Goal: Information Seeking & Learning: Learn about a topic

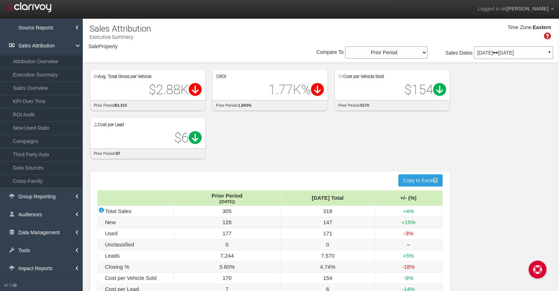
select select "object:2916"
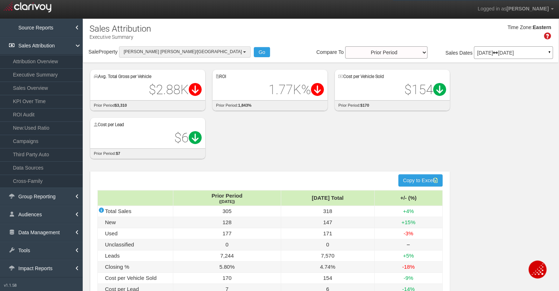
click at [155, 53] on span "[PERSON_NAME] [PERSON_NAME]/[GEOGRAPHIC_DATA]" at bounding box center [183, 51] width 118 height 5
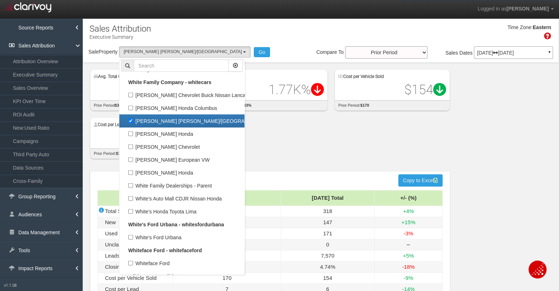
click at [131, 116] on label "[PERSON_NAME] [PERSON_NAME]/[GEOGRAPHIC_DATA]" at bounding box center [181, 120] width 121 height 9
click at [131, 119] on input "[PERSON_NAME] [PERSON_NAME]/[GEOGRAPHIC_DATA]" at bounding box center [130, 121] width 5 height 5
checkbox input "false"
select select
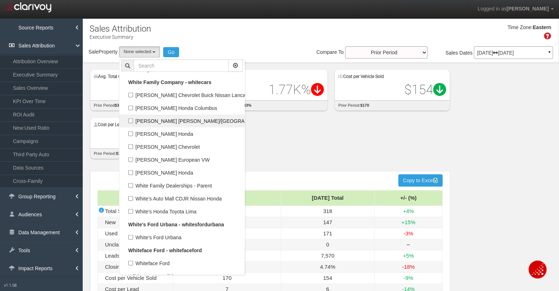
scroll to position [21849, 0]
click at [176, 61] on input "text" at bounding box center [181, 66] width 95 height 12
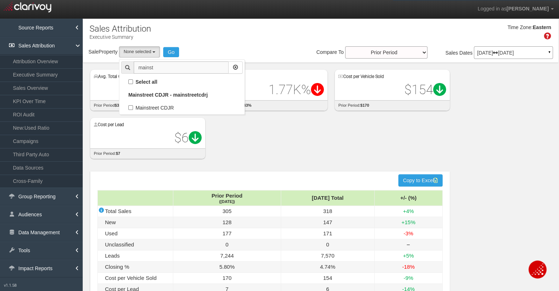
scroll to position [0, 0]
type input "mainst"
click at [133, 106] on label "Mainstreet CDJR" at bounding box center [181, 107] width 121 height 9
click at [133, 106] on input "Mainstreet CDJR" at bounding box center [130, 107] width 5 height 5
checkbox input "true"
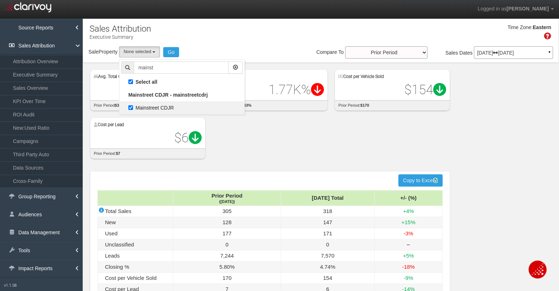
select select "object:1897"
checkbox input "true"
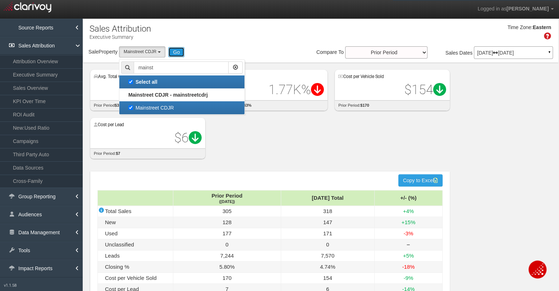
click at [174, 54] on button "Go" at bounding box center [176, 52] width 16 height 10
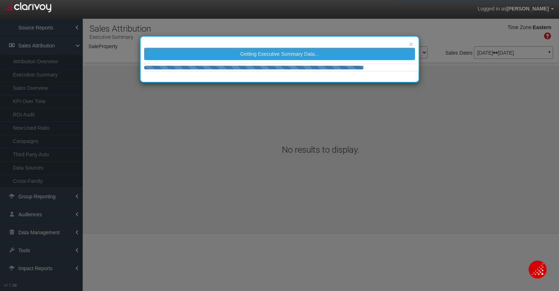
select select "object:4525"
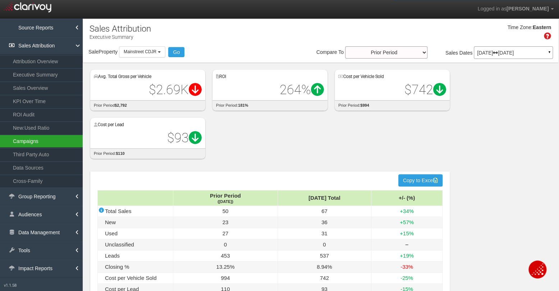
click at [46, 138] on link "Campaigns" at bounding box center [41, 141] width 83 height 13
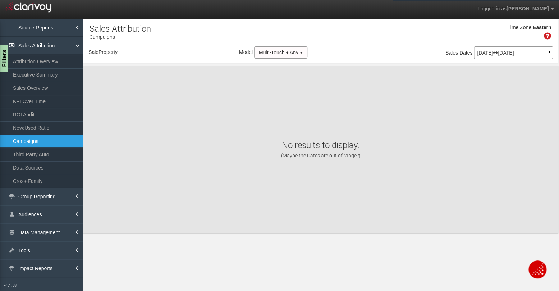
select select "object:7118"
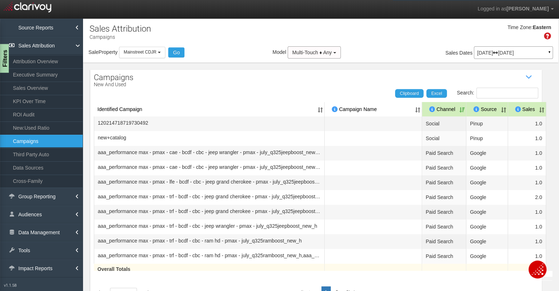
click at [6, 59] on div "Filters" at bounding box center [4, 58] width 9 height 29
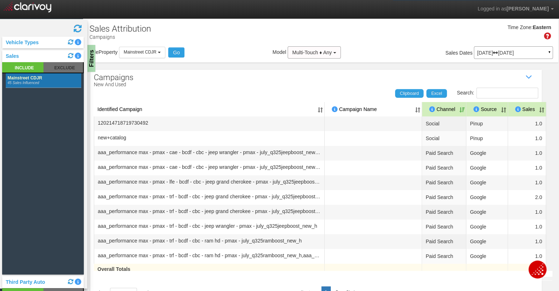
click at [250, 92] on div "Search: Clipboard Excel" at bounding box center [312, 93] width 451 height 11
click at [522, 93] on input "Search:" at bounding box center [507, 93] width 62 height 11
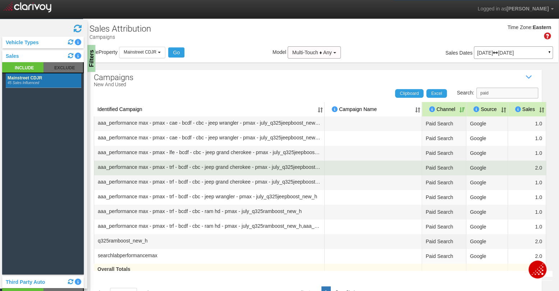
scroll to position [29, 0]
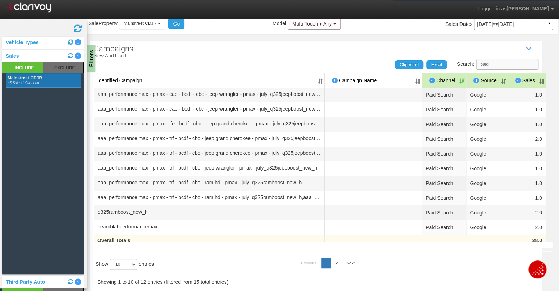
type input "paid"
click at [130, 263] on select "10 25 50 100" at bounding box center [123, 264] width 27 height 11
select select "100"
click at [111, 270] on select "10 25 50 100" at bounding box center [123, 264] width 27 height 11
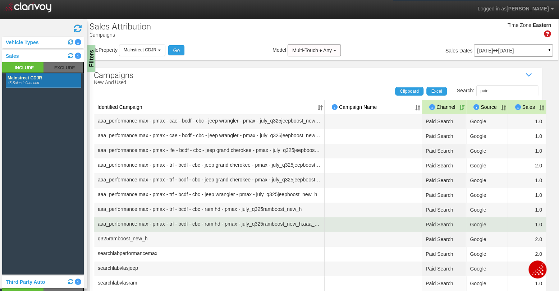
scroll to position [0, 0]
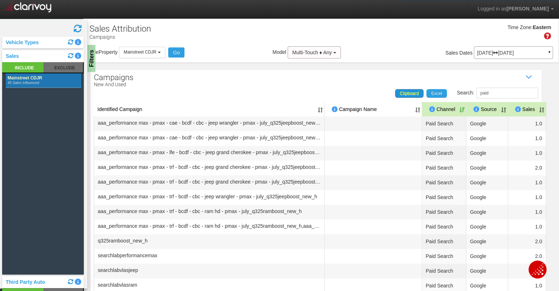
click at [400, 93] on span "Clipboard" at bounding box center [408, 93] width 19 height 5
click at [92, 57] on div "Filters" at bounding box center [91, 58] width 9 height 29
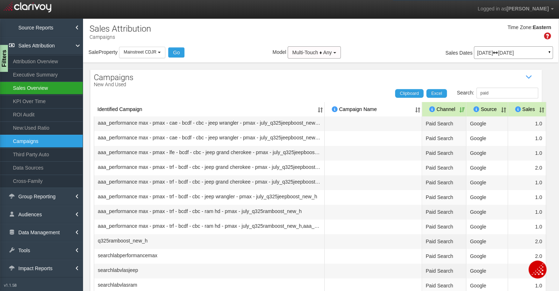
click at [40, 88] on link "Sales Overview" at bounding box center [41, 88] width 83 height 13
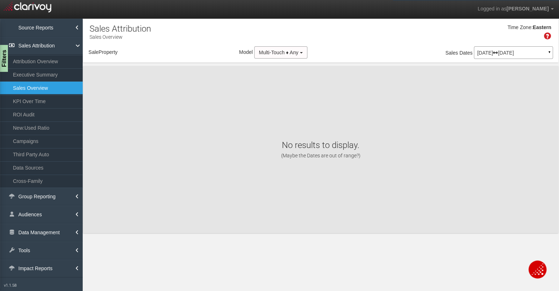
select select "object:9712"
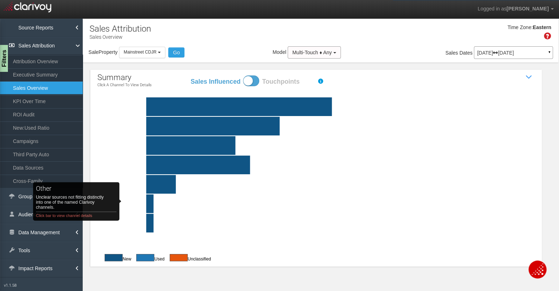
click rect "other Unclear sources not fitting distinctly into one of the named Clarivoy cha…"
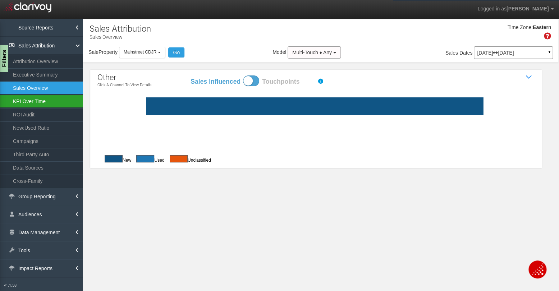
click at [34, 102] on link "KPI Over Time" at bounding box center [41, 101] width 83 height 13
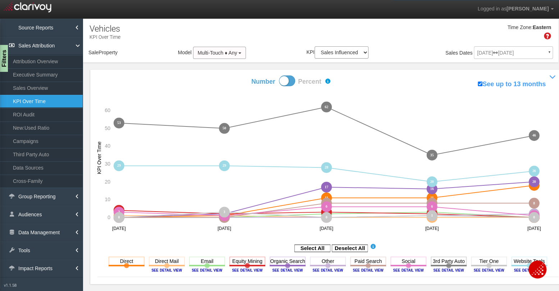
select select "object:12349"
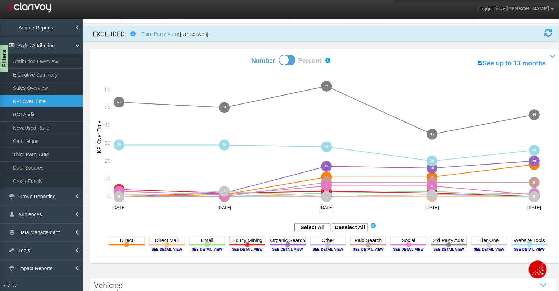
scroll to position [40, 0]
click at [357, 225] on rect at bounding box center [350, 226] width 36 height 7
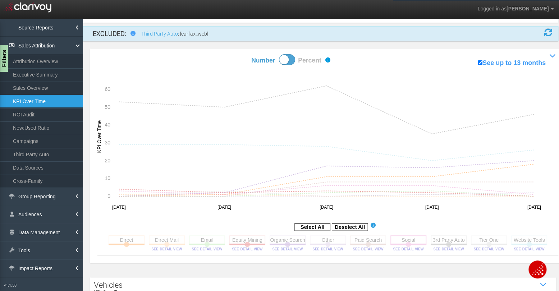
click at [403, 238] on rect at bounding box center [408, 239] width 36 height 9
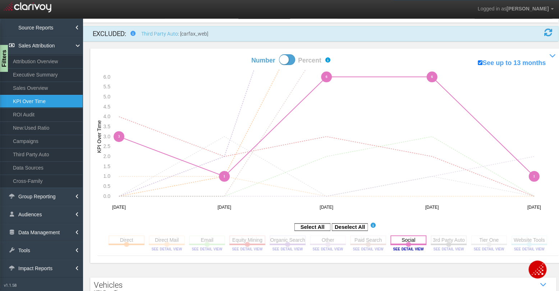
click at [403, 238] on rect at bounding box center [408, 239] width 36 height 9
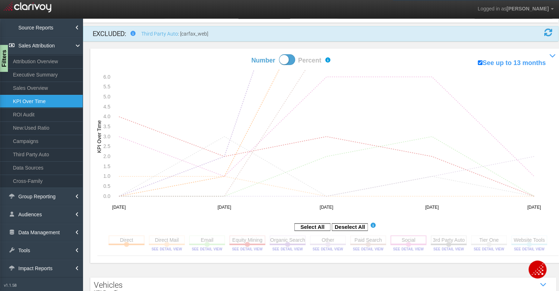
click at [403, 238] on rect at bounding box center [408, 239] width 36 height 9
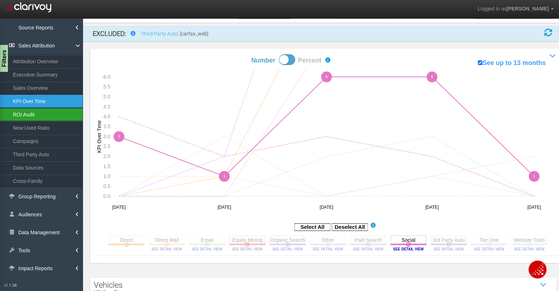
click at [54, 115] on link "ROI Audit" at bounding box center [41, 114] width 83 height 13
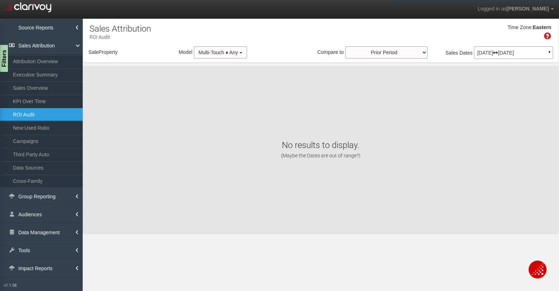
select select "object:14987"
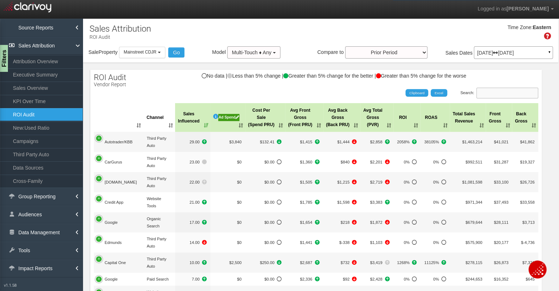
click at [523, 92] on input "Search:" at bounding box center [507, 93] width 62 height 11
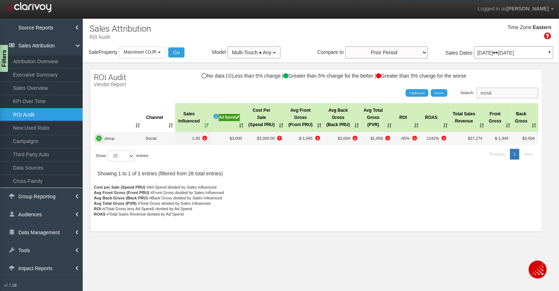
type input "social"
click at [514, 53] on p "[DATE] [DATE]" at bounding box center [513, 52] width 73 height 5
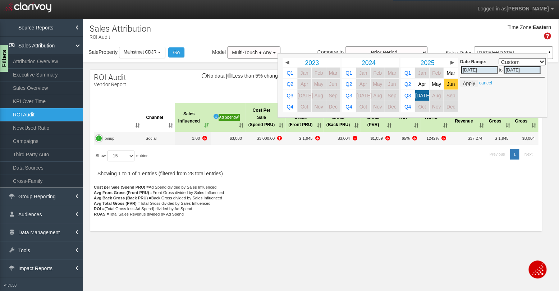
click at [448, 84] on span "Jun" at bounding box center [451, 84] width 8 height 5
select select ","
type input "[DATE]"
click at [436, 83] on span "May" at bounding box center [435, 84] width 9 height 5
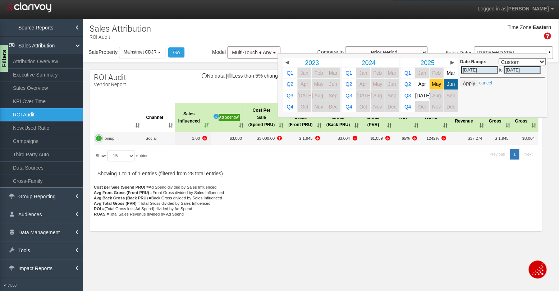
select select ","
type input "[DATE]"
click at [436, 83] on span "May" at bounding box center [435, 84] width 9 height 5
select select ","
type input "[DATE]"
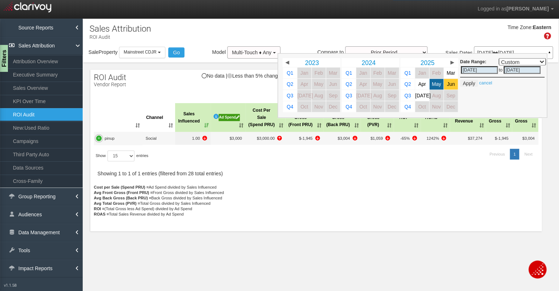
click at [447, 84] on span "Jun" at bounding box center [451, 84] width 8 height 5
select select ","
type input "[DATE]"
click at [419, 98] on span "[DATE]" at bounding box center [422, 95] width 15 height 5
select select ","
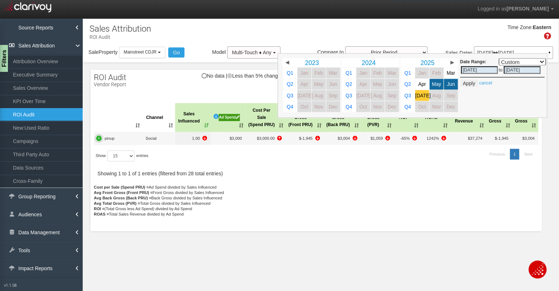
type input "[DATE]"
click at [469, 81] on button "Apply" at bounding box center [468, 83] width 18 height 7
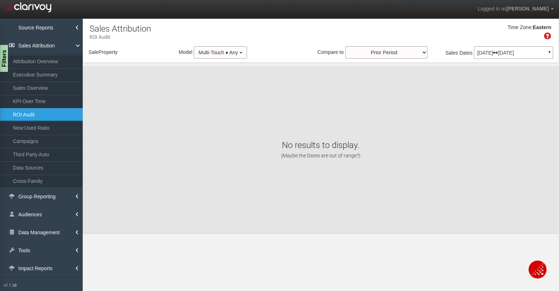
select select "object:17582"
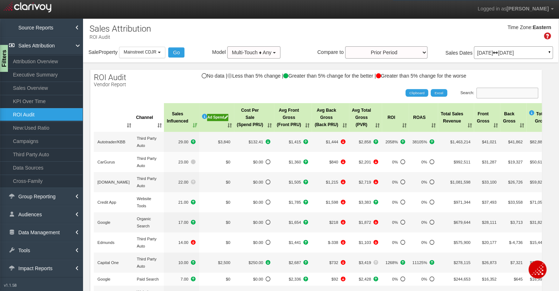
click at [494, 97] on input "Search:" at bounding box center [507, 93] width 62 height 11
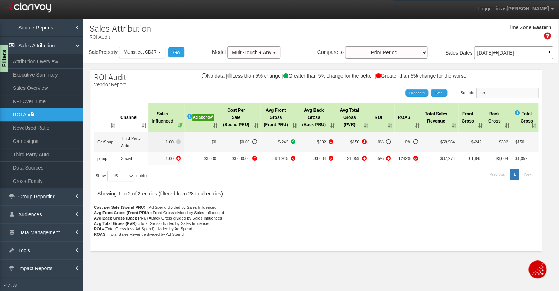
type input "s"
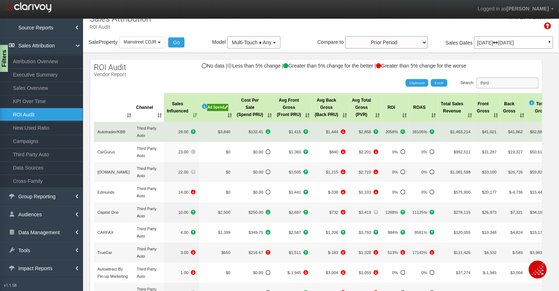
scroll to position [3, 0]
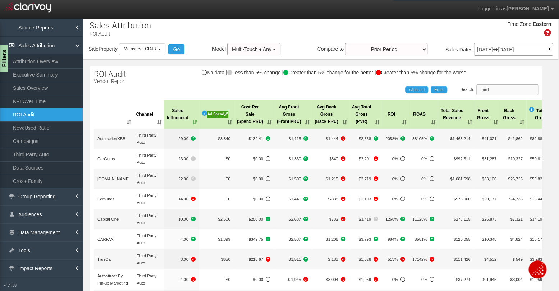
type input "third"
click at [268, 121] on th "Cost Per Sale (Spend PRU)" at bounding box center [254, 114] width 40 height 29
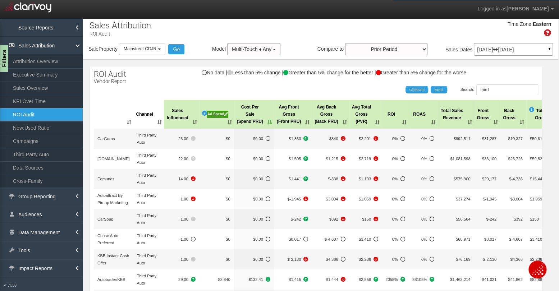
click at [268, 121] on th "Cost Per Sale (Spend PRU)" at bounding box center [254, 114] width 40 height 29
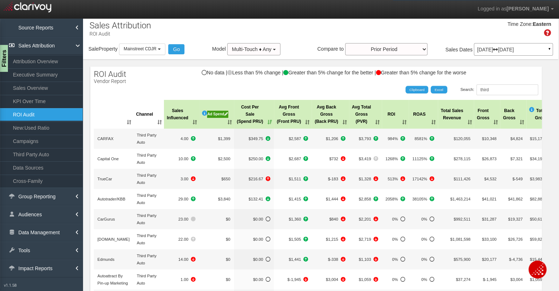
click at [498, 51] on icon at bounding box center [495, 49] width 5 height 5
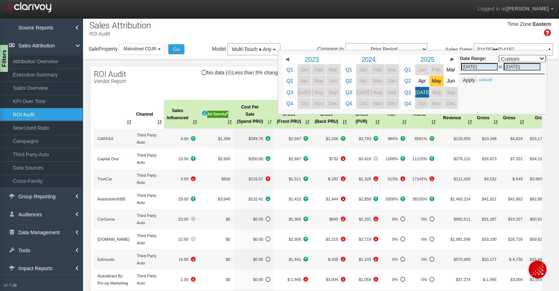
click at [433, 83] on span "May" at bounding box center [435, 80] width 9 height 5
select select ","
type input "[DATE]"
click at [447, 81] on span "Jun" at bounding box center [451, 80] width 8 height 5
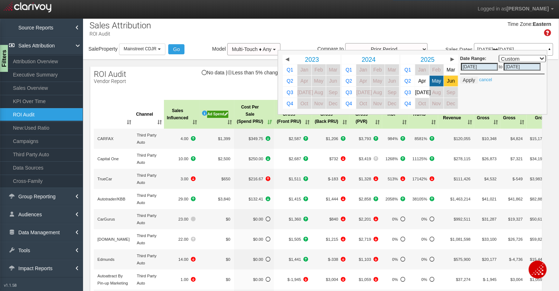
select select ","
type input "[DATE]"
click at [421, 91] on span "[DATE]" at bounding box center [422, 91] width 15 height 5
select select ","
type input "[DATE]"
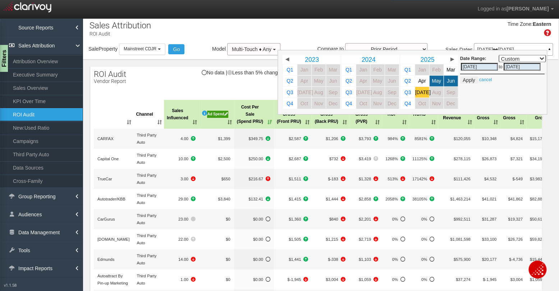
type input "[DATE]"
click at [439, 77] on link "May" at bounding box center [436, 80] width 14 height 11
select select ","
type input "[DATE]"
click at [468, 80] on button "Apply" at bounding box center [468, 80] width 18 height 7
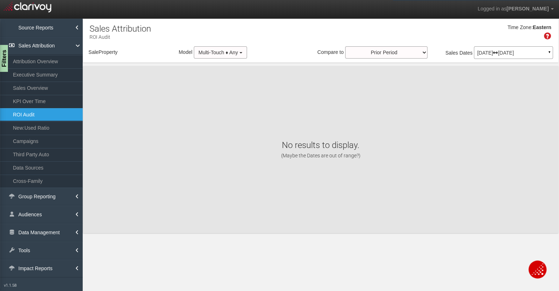
scroll to position [0, 0]
select select "object:20177"
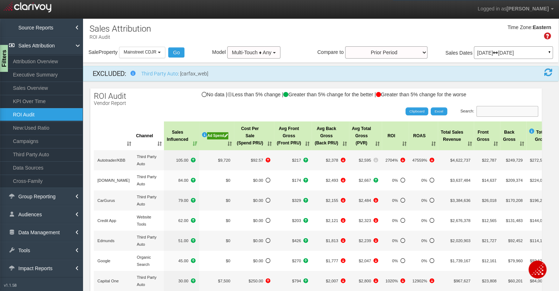
click at [497, 111] on input "Search:" at bounding box center [507, 111] width 62 height 11
type input "third"
click at [269, 143] on th "Cost Per Sale (Spend PRU)" at bounding box center [254, 135] width 40 height 29
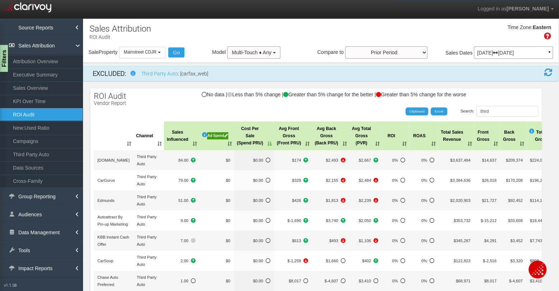
click at [269, 143] on th "Cost Per Sale (Spend PRU)" at bounding box center [254, 135] width 40 height 29
